Goal: Information Seeking & Learning: Learn about a topic

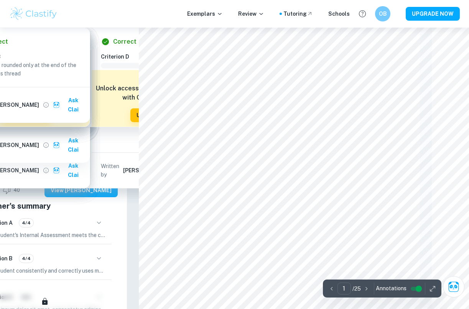
scroll to position [0, 37]
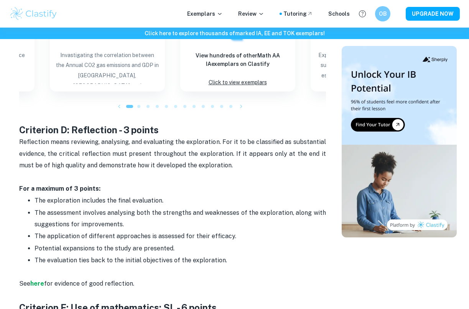
scroll to position [1029, 0]
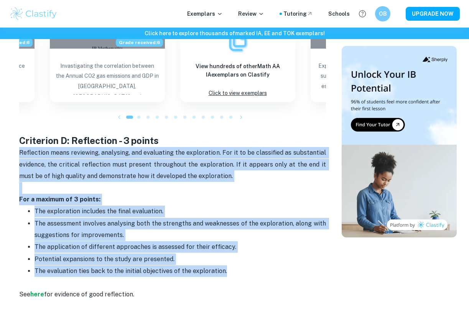
drag, startPoint x: 223, startPoint y: 256, endPoint x: 9, endPoint y: 136, distance: 245.8
copy div "Reflection means reviewing, analysing, and evaluating the exploration. For it t…"
